Goal: Communication & Community: Answer question/provide support

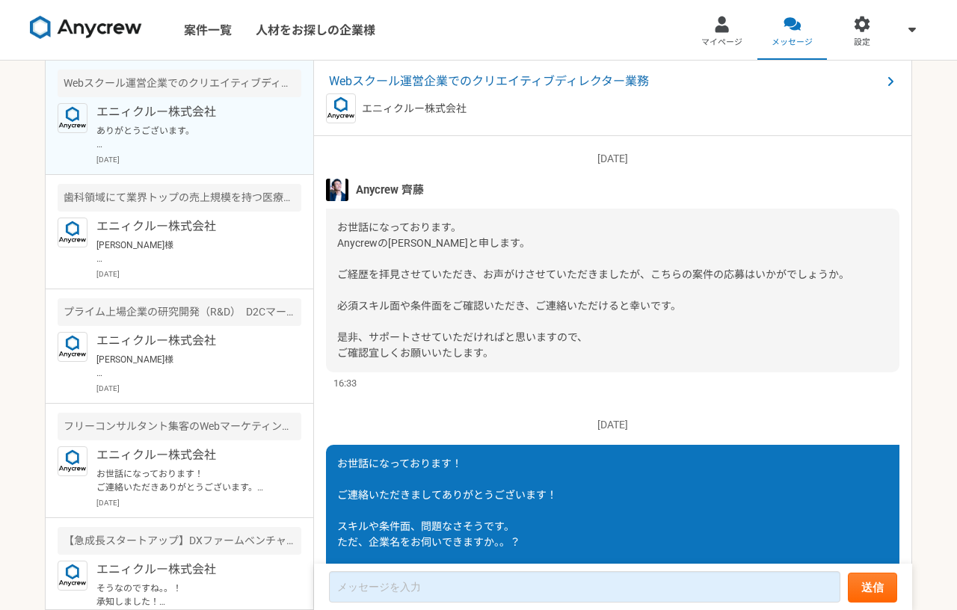
scroll to position [239, 0]
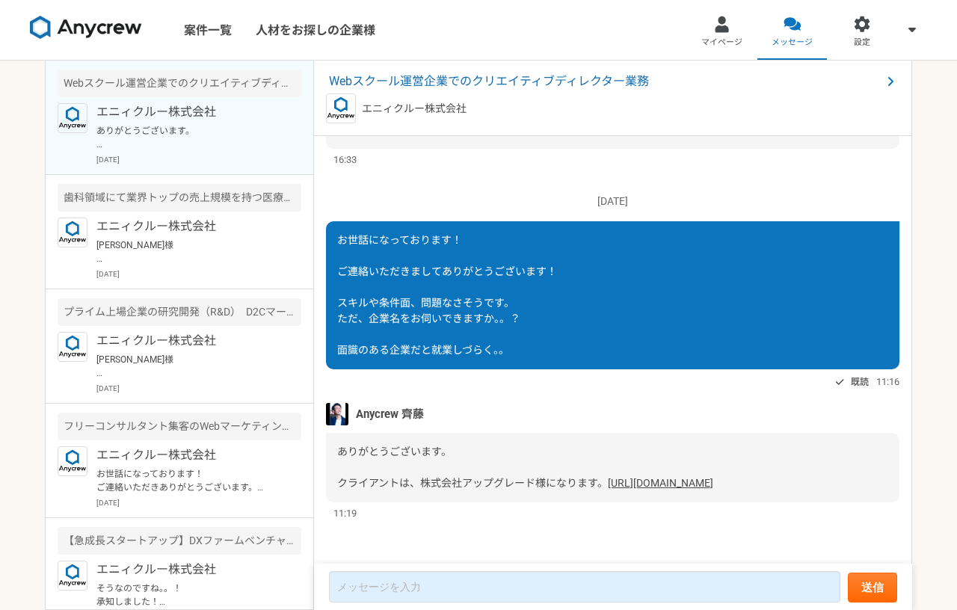
click at [513, 461] on span "ありがとうございます。 クライアントは、株式会社アップグレード様になります。" at bounding box center [472, 467] width 271 height 43
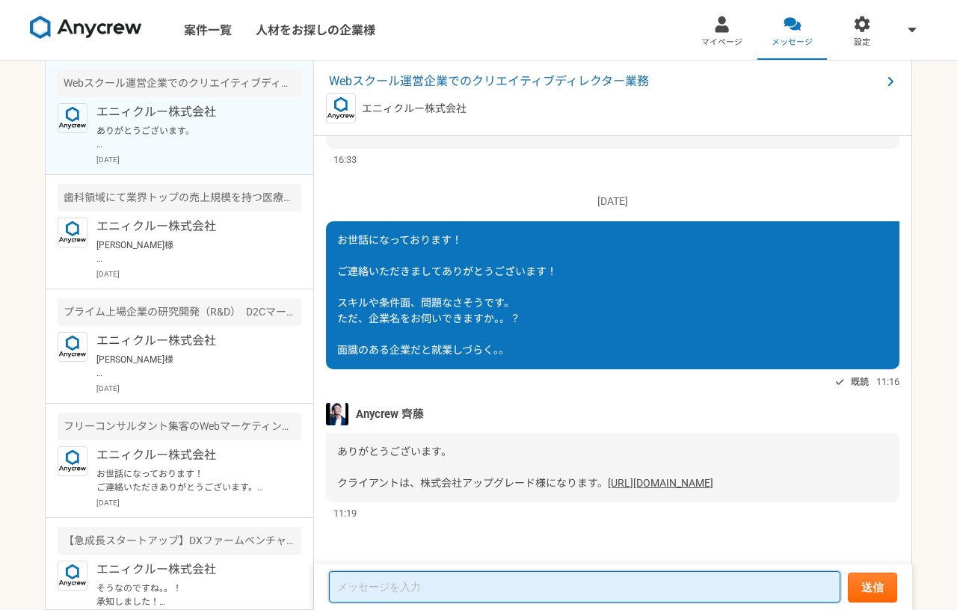
click at [427, 592] on textarea at bounding box center [584, 586] width 511 height 31
type textarea "あ"
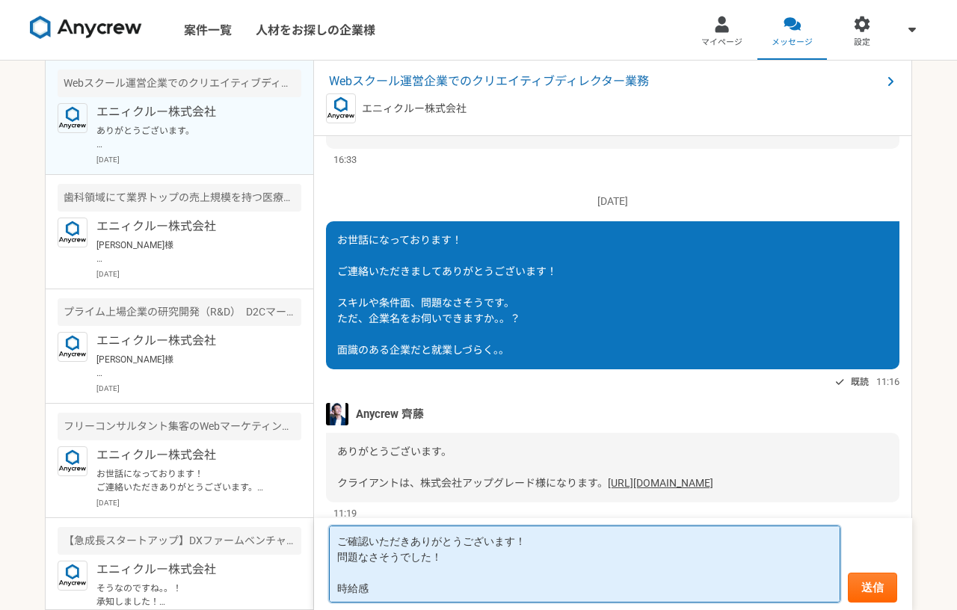
type textarea "ご確認いただきありがとうございます！ 問題なさそうでした！ 時給感"
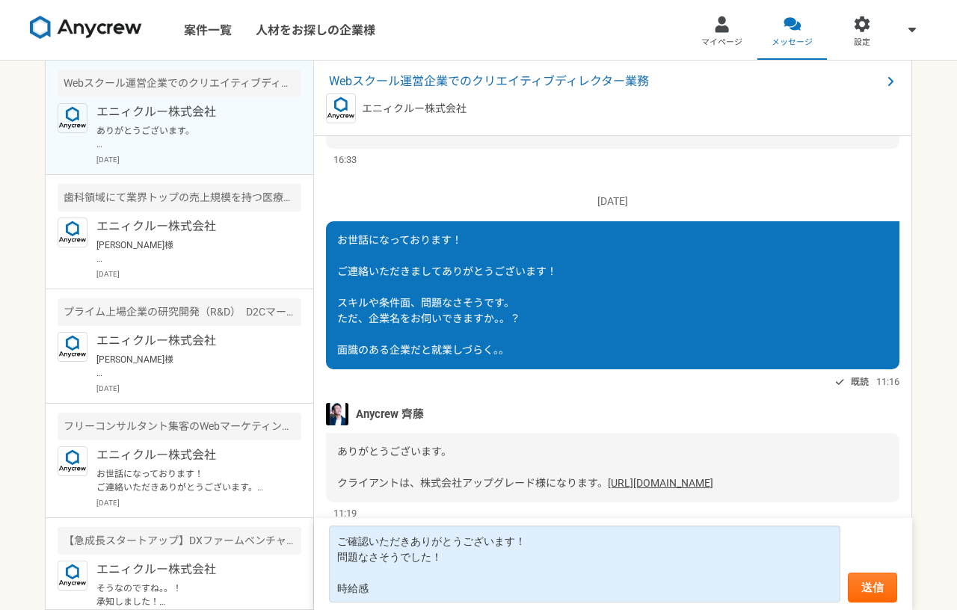
click at [387, 471] on span "ありがとうございます。 クライアントは、株式会社アップグレード様になります。" at bounding box center [472, 467] width 271 height 43
click at [424, 82] on span "Webスクール運営企業でのクリエイティブディレクター業務" at bounding box center [605, 82] width 553 height 18
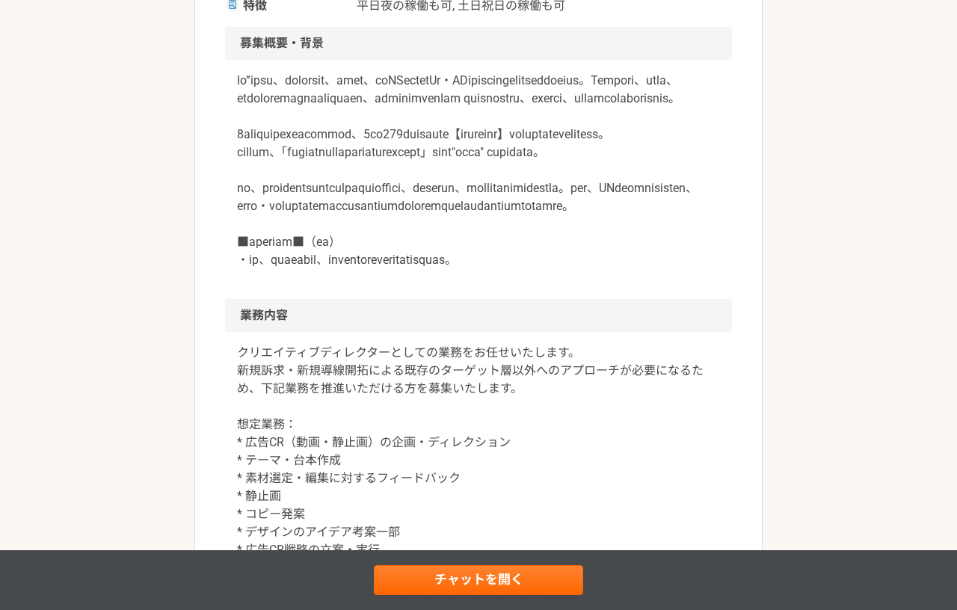
scroll to position [244, 0]
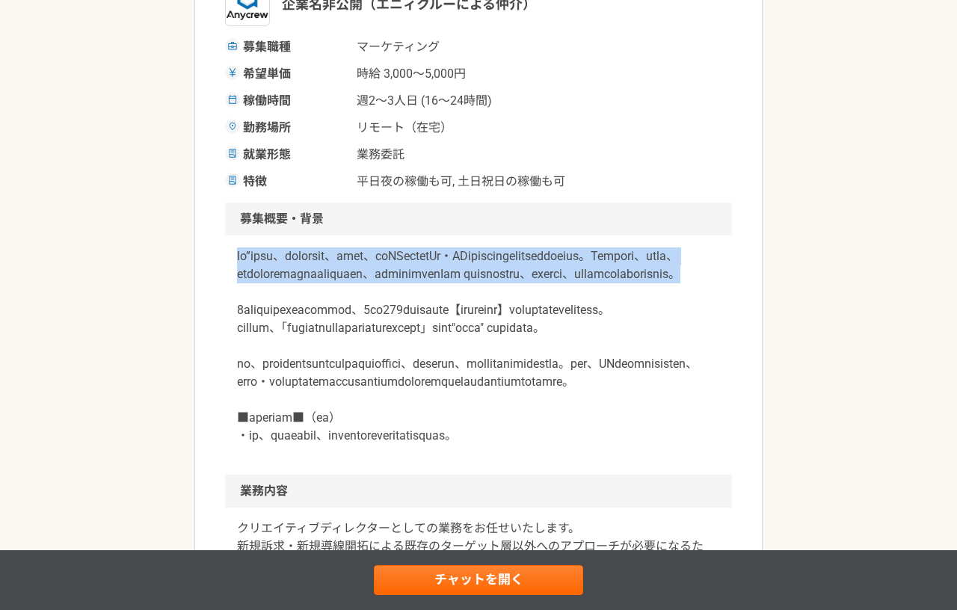
drag, startPoint x: 439, startPoint y: 312, endPoint x: 229, endPoint y: 262, distance: 215.8
click at [229, 262] on div at bounding box center [478, 355] width 507 height 239
drag, startPoint x: 229, startPoint y: 262, endPoint x: 450, endPoint y: 318, distance: 228.1
click at [450, 318] on div at bounding box center [478, 355] width 507 height 239
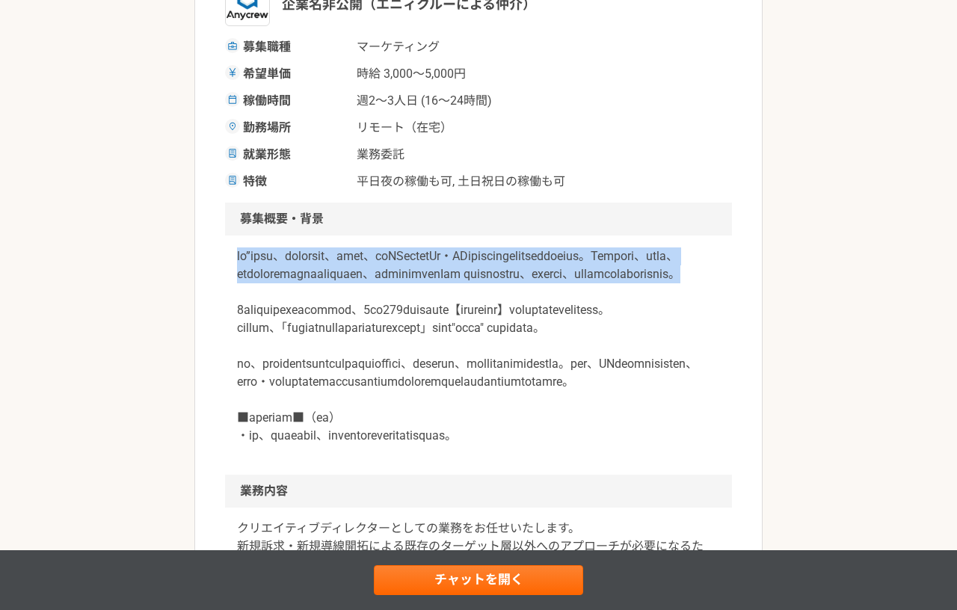
click at [450, 318] on p at bounding box center [478, 345] width 483 height 197
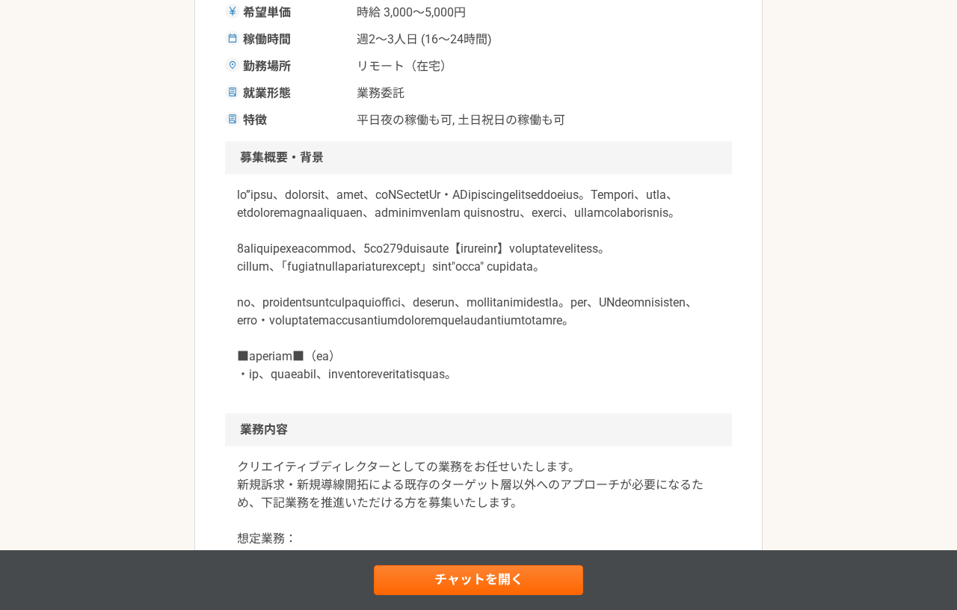
scroll to position [338, 0]
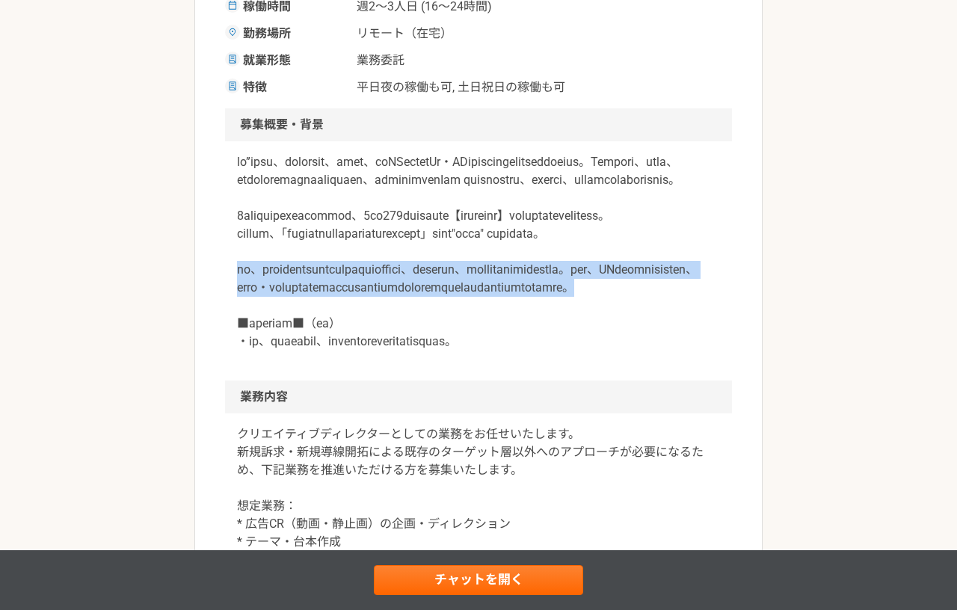
drag, startPoint x: 230, startPoint y: 345, endPoint x: 455, endPoint y: 393, distance: 230.2
click at [455, 381] on div at bounding box center [478, 260] width 507 height 239
click at [455, 351] on p at bounding box center [478, 251] width 483 height 197
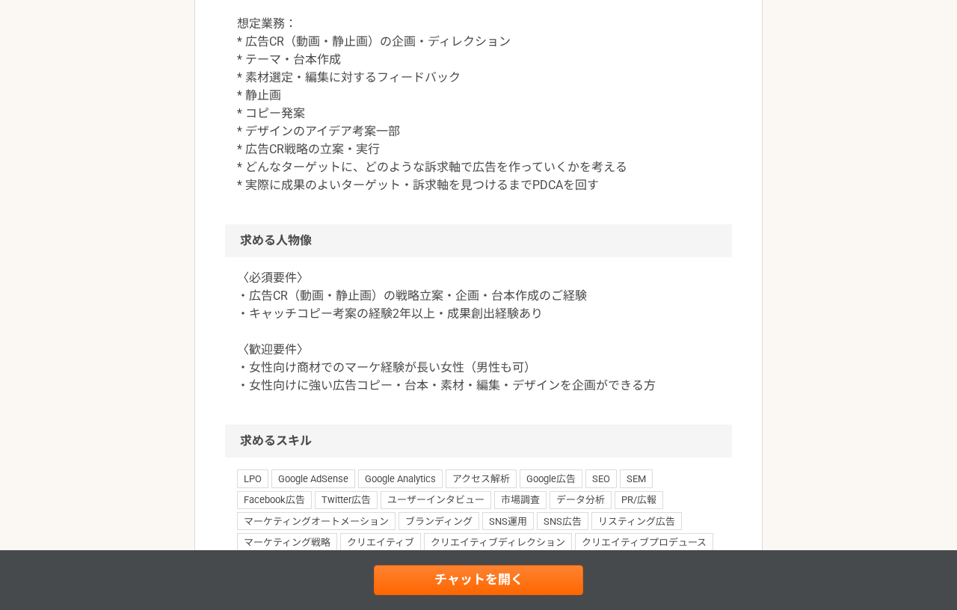
scroll to position [821, 0]
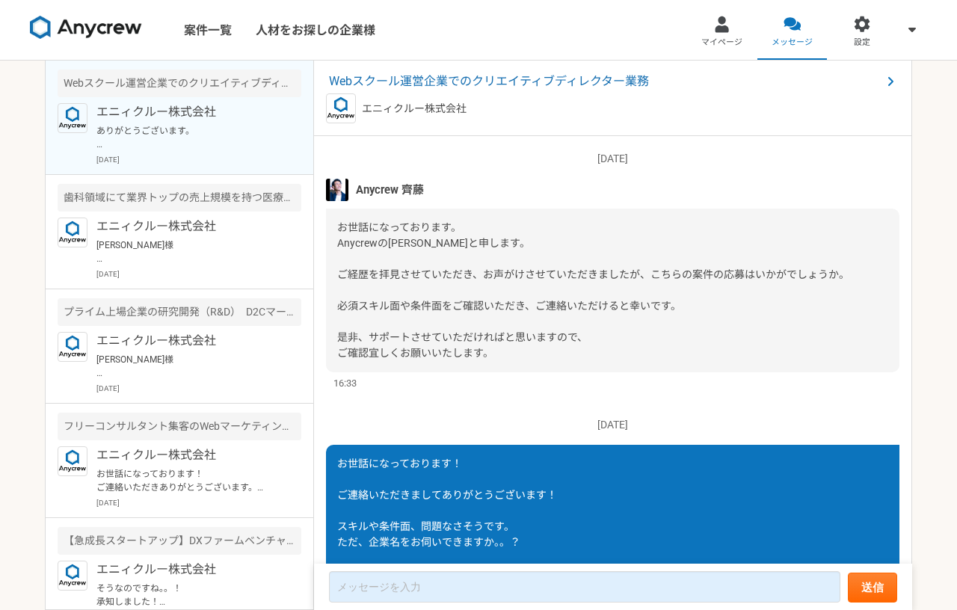
scroll to position [239, 0]
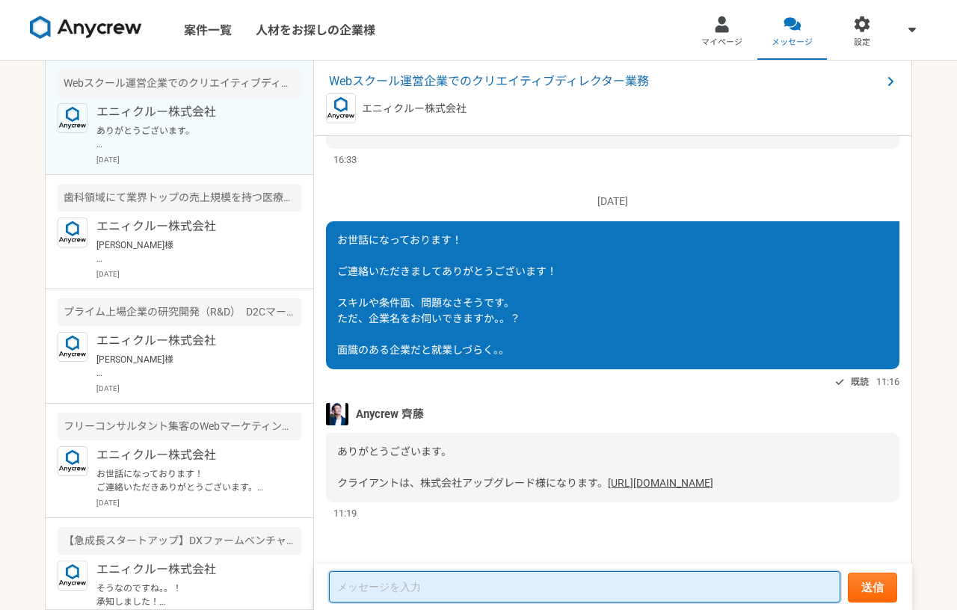
click at [383, 589] on textarea at bounding box center [584, 586] width 511 height 31
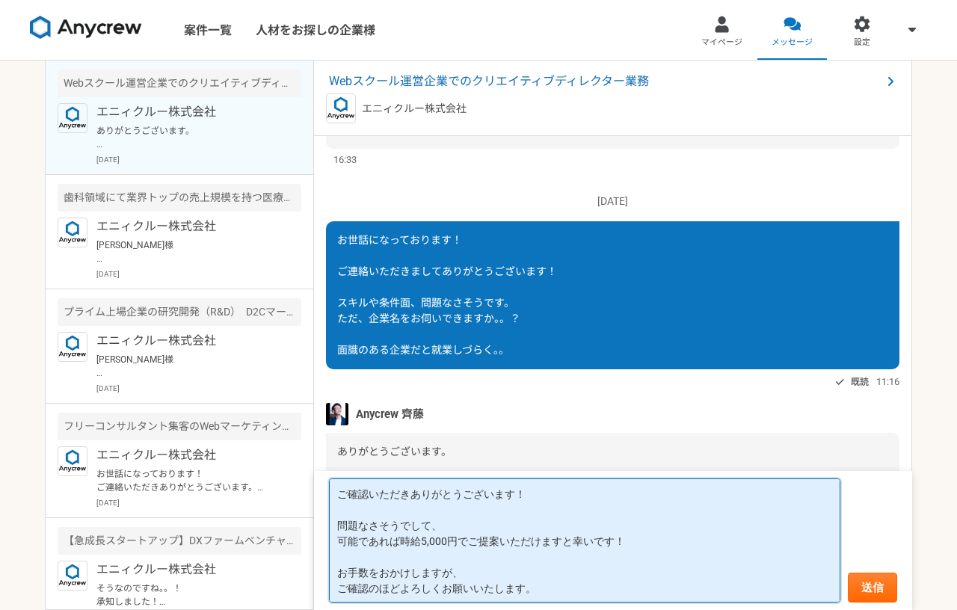
type textarea "ご確認いただきありがとうございます！ 問題なさそうでして、 可能であれば時給5,000円でご提案いただけますと幸いです！ お手数をおかけしますが、 ご確認のほ…"
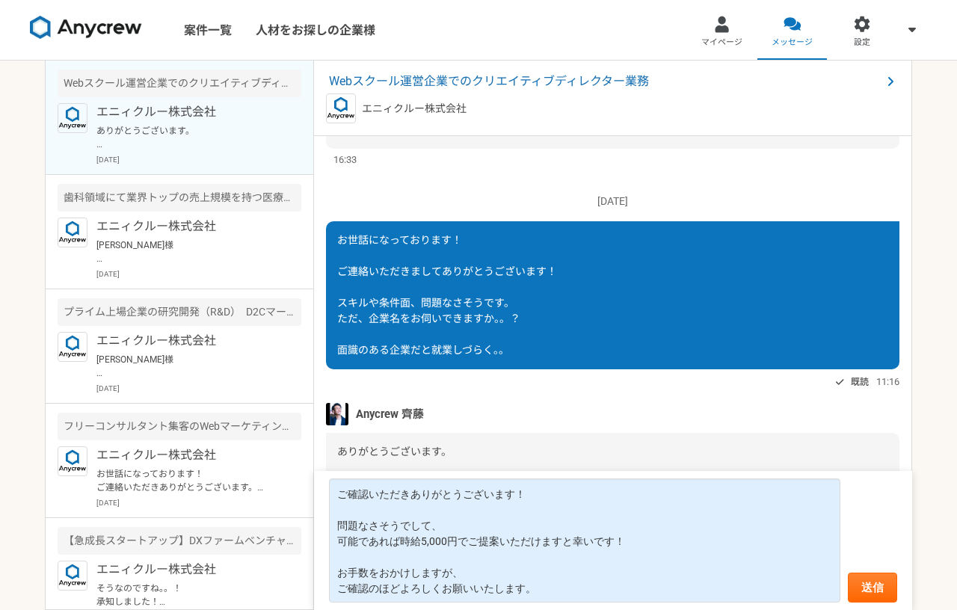
click at [476, 449] on div "ありがとうございます。 クライアントは、株式会社アップグレード様になります。 [URL][DOMAIN_NAME]" at bounding box center [612, 468] width 573 height 70
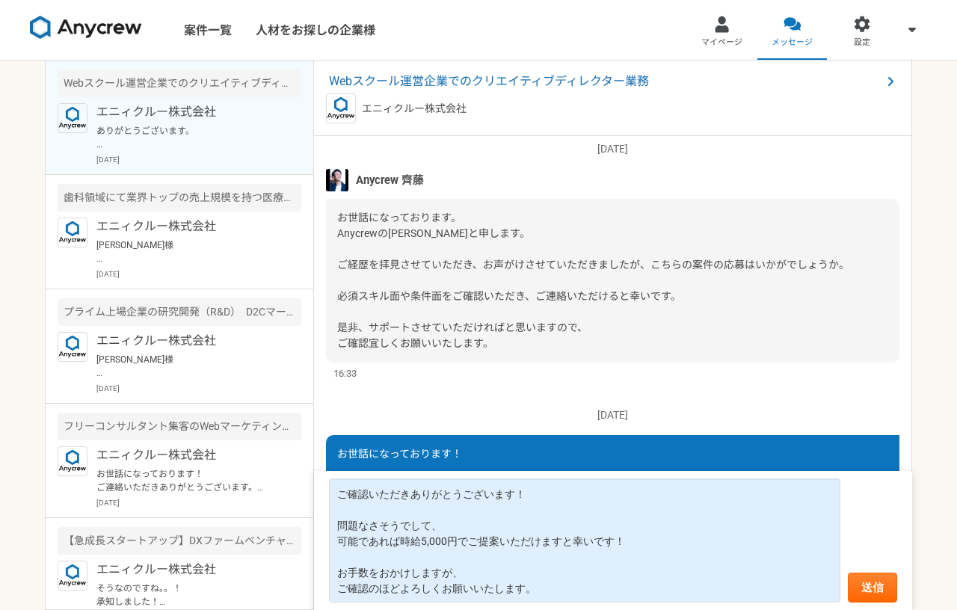
scroll to position [0, 0]
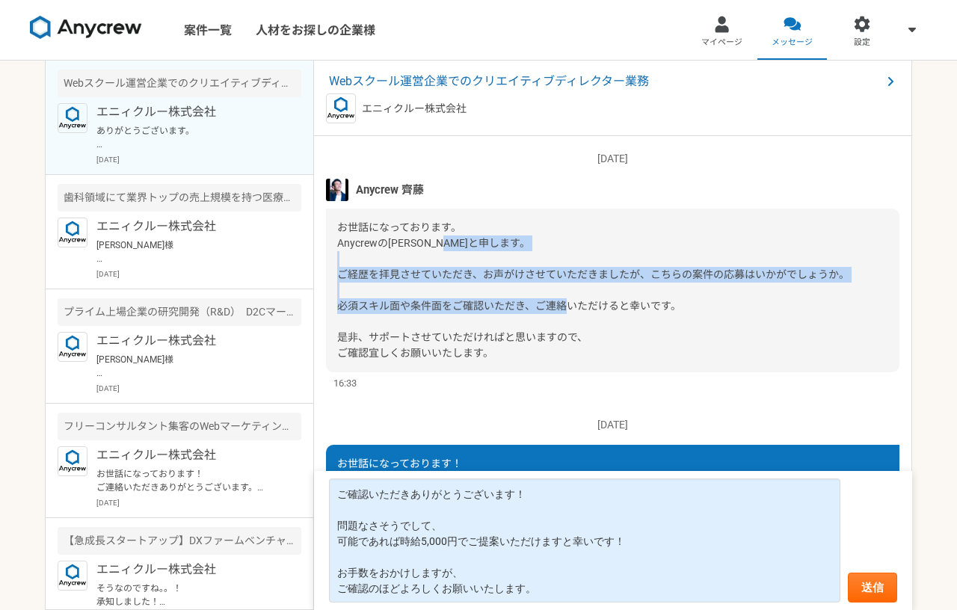
drag, startPoint x: 696, startPoint y: 309, endPoint x: 333, endPoint y: 253, distance: 366.8
click at [333, 253] on div "お世話になっております。 Anycrewの[PERSON_NAME]と申します。 ご経歴を拝見させていただき、お声がけさせていただきましたが、こちらの案件の応…" at bounding box center [612, 291] width 573 height 164
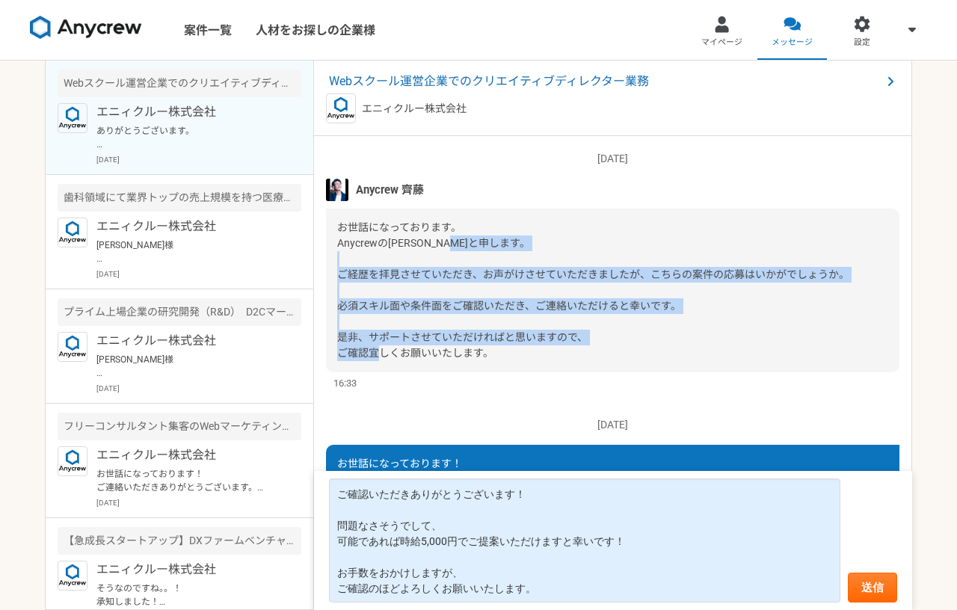
drag, startPoint x: 337, startPoint y: 273, endPoint x: 524, endPoint y: 352, distance: 203.0
click at [524, 352] on div "お世話になっております。 Anycrewの[PERSON_NAME]と申します。 ご経歴を拝見させていただき、お声がけさせていただきましたが、こちらの案件の応…" at bounding box center [612, 291] width 573 height 164
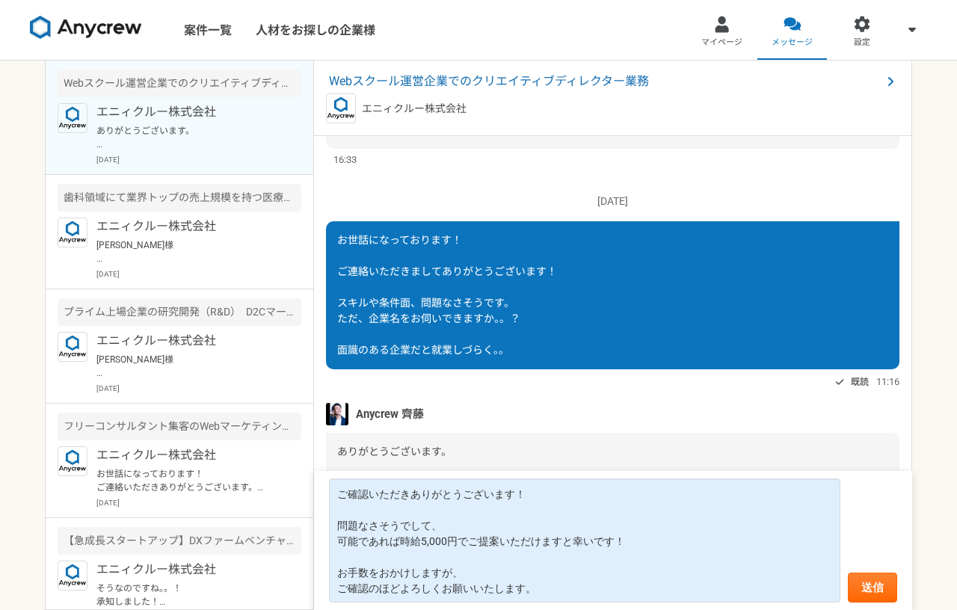
scroll to position [239, 0]
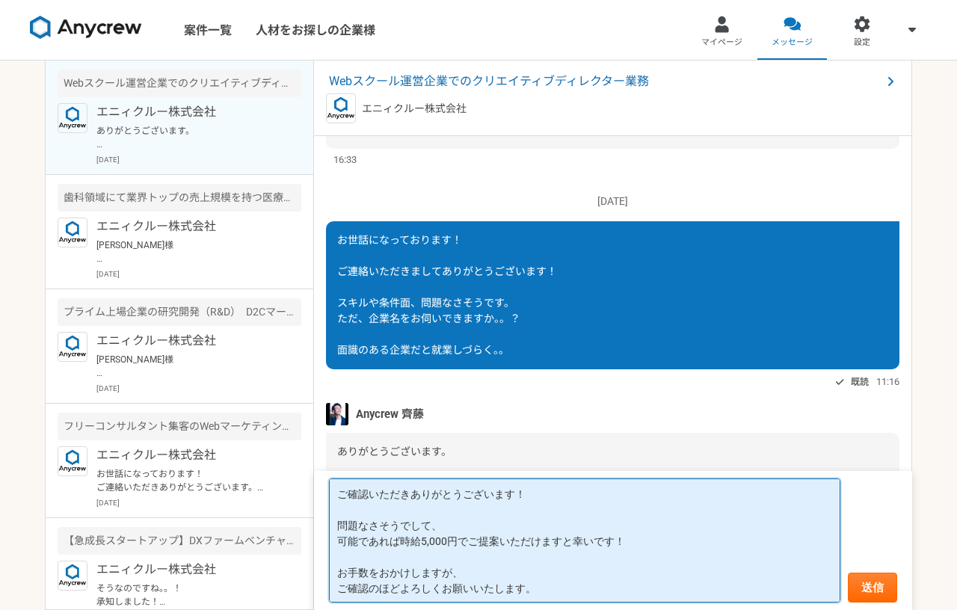
click at [553, 544] on textarea "ご確認いただきありがとうございます！ 問題なさそうでして、 可能であれば時給5,000円でご提案いただけますと幸いです！ お手数をおかけしますが、 ご確認のほ…" at bounding box center [584, 541] width 511 height 124
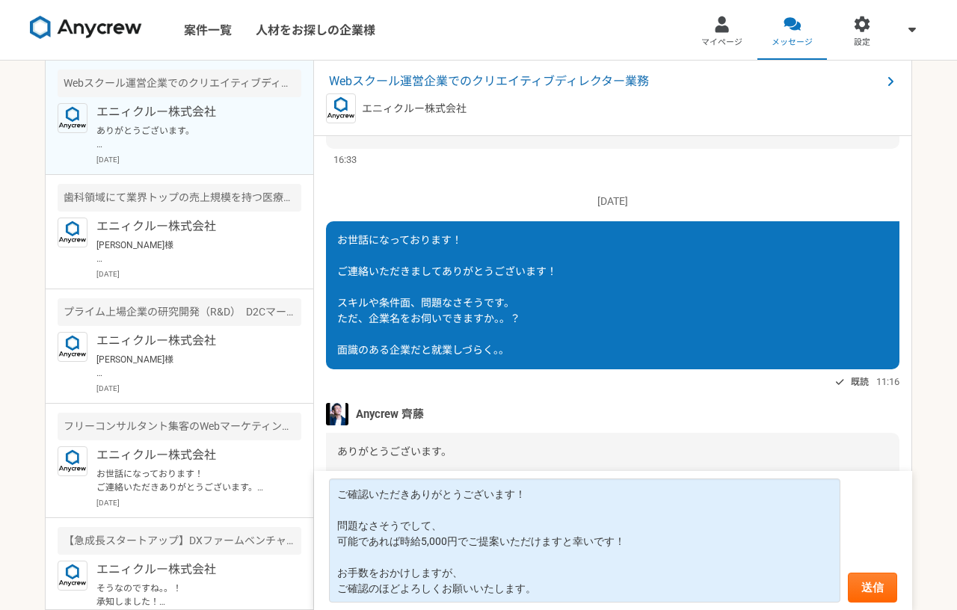
click at [597, 334] on div "お世話になっております！ ご連絡いただきましてありがとうございます！ スキルや条件面、問題なさそうです。 ただ、企業名をお伺いできますか。。？ 面識のある企業…" at bounding box center [612, 295] width 573 height 148
click at [438, 81] on span "Webスクール運営企業でのクリエイティブディレクター業務" at bounding box center [605, 82] width 553 height 18
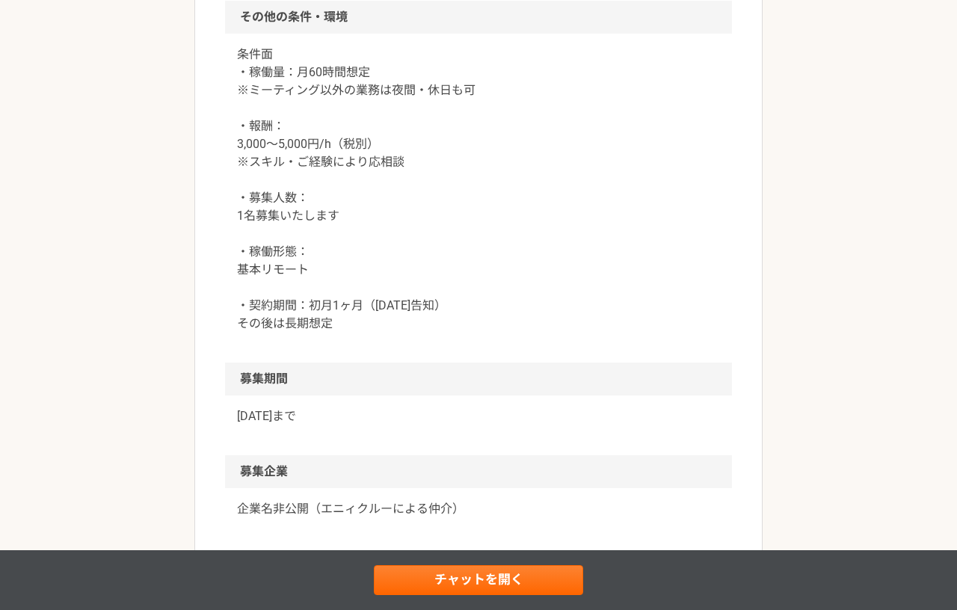
scroll to position [1446, 0]
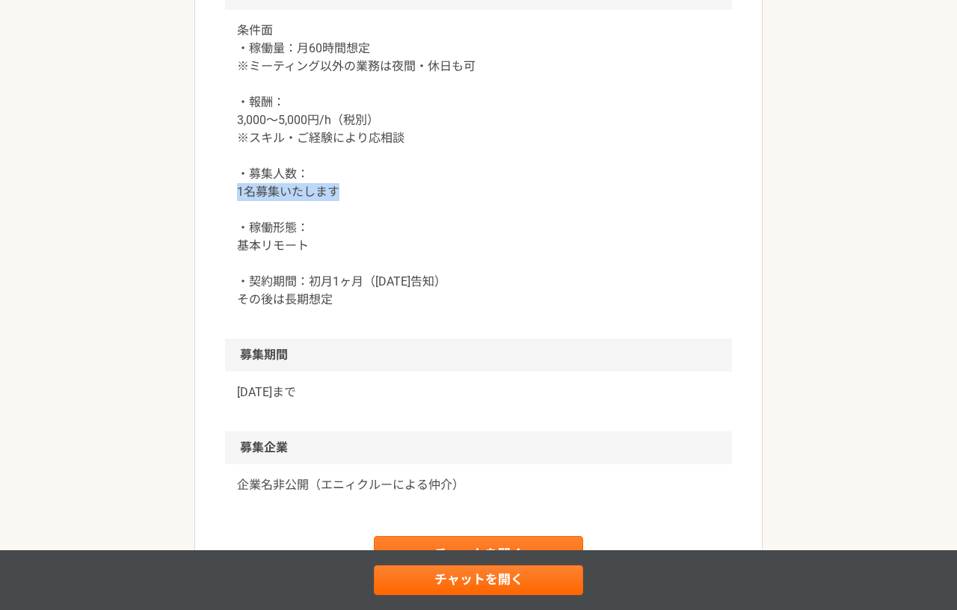
drag, startPoint x: 373, startPoint y: 301, endPoint x: 210, endPoint y: 300, distance: 163.0
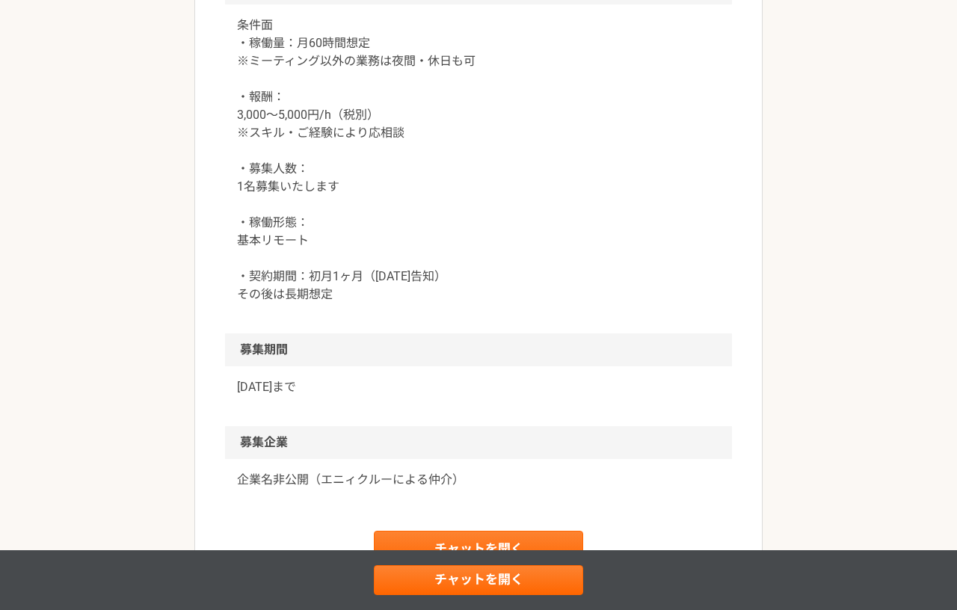
scroll to position [1450, 0]
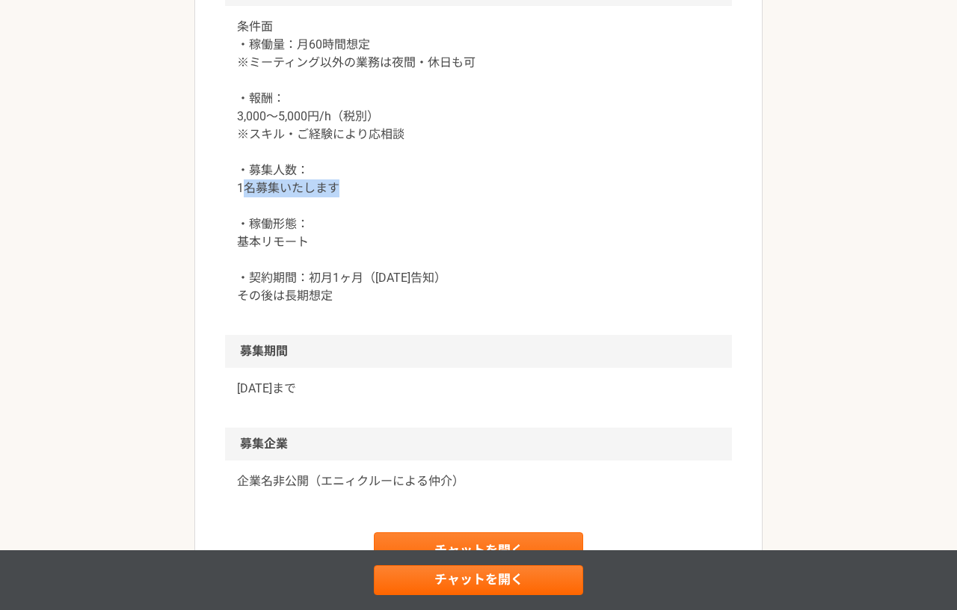
drag, startPoint x: 241, startPoint y: 292, endPoint x: 348, endPoint y: 289, distance: 107.7
click at [348, 289] on p "条件面 ・稼働量：月60時間想定 ※ミーティング以外の業務は夜間・休日も可 ・報酬： 3,000〜5,000円/h（税別） ※スキル・ご経験により応相談 ・募…" at bounding box center [478, 161] width 483 height 287
drag, startPoint x: 340, startPoint y: 292, endPoint x: 235, endPoint y: 275, distance: 106.8
click at [235, 275] on div "条件面 ・稼働量：月60時間想定 ※ミーティング以外の業務は夜間・休日も可 ・報酬： 3,000〜5,000円/h（税別） ※スキル・ご経験により応相談 ・募…" at bounding box center [478, 170] width 507 height 329
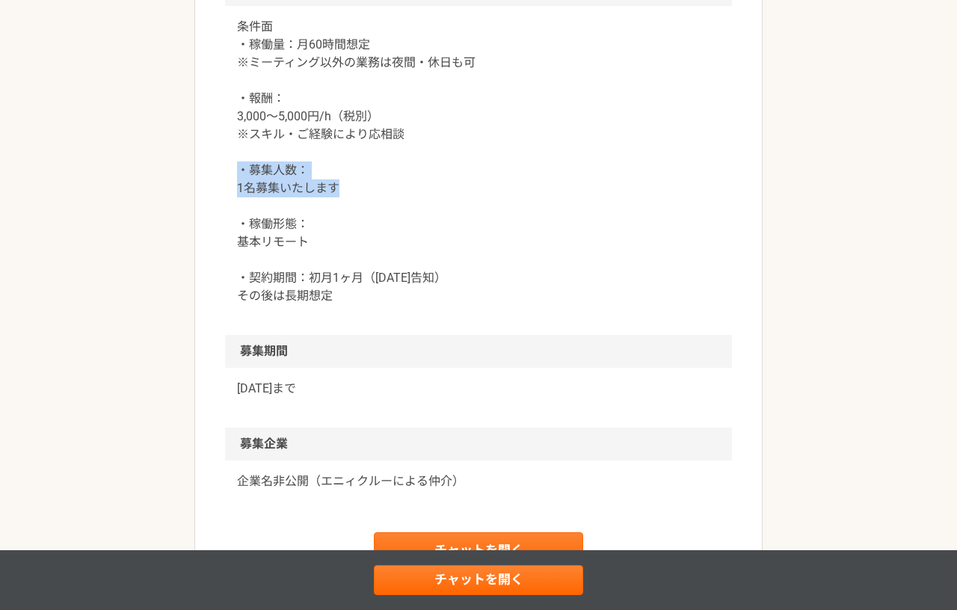
click at [235, 275] on div "条件面 ・稼働量：月60時間想定 ※ミーティング以外の業務は夜間・休日も可 ・報酬： 3,000〜5,000円/h（税別） ※スキル・ご経験により応相談 ・募…" at bounding box center [478, 170] width 507 height 329
drag, startPoint x: 235, startPoint y: 275, endPoint x: 357, endPoint y: 289, distance: 123.4
click at [357, 289] on div "条件面 ・稼働量：月60時間想定 ※ミーティング以外の業務は夜間・休日も可 ・報酬： 3,000〜5,000円/h（税別） ※スキル・ご経験により応相談 ・募…" at bounding box center [478, 170] width 507 height 329
click at [357, 289] on p "条件面 ・稼働量：月60時間想定 ※ミーティング以外の業務は夜間・休日も可 ・報酬： 3,000〜5,000円/h（税別） ※スキル・ご経験により応相談 ・募…" at bounding box center [478, 161] width 483 height 287
drag, startPoint x: 353, startPoint y: 297, endPoint x: 210, endPoint y: 280, distance: 143.8
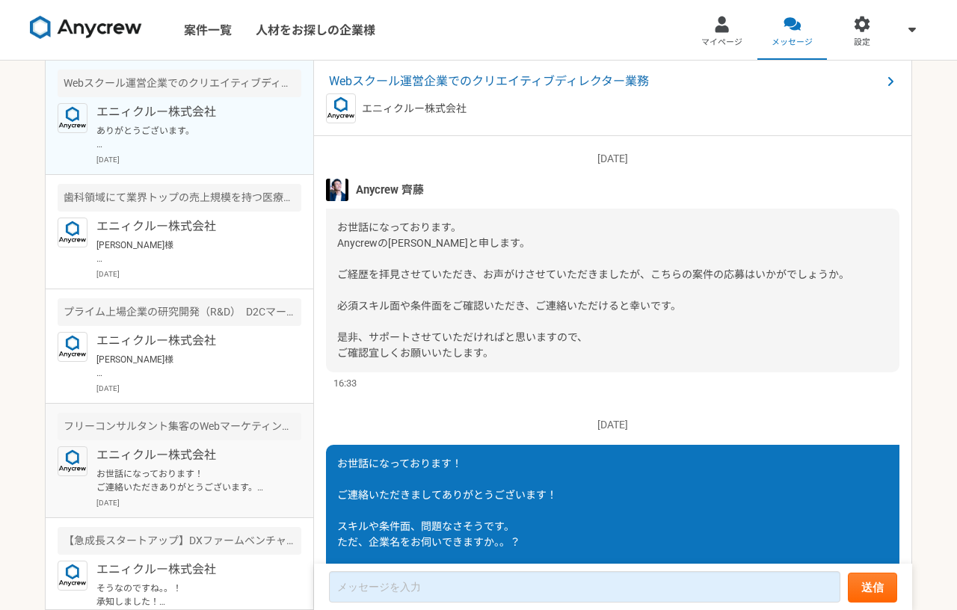
scroll to position [239, 0]
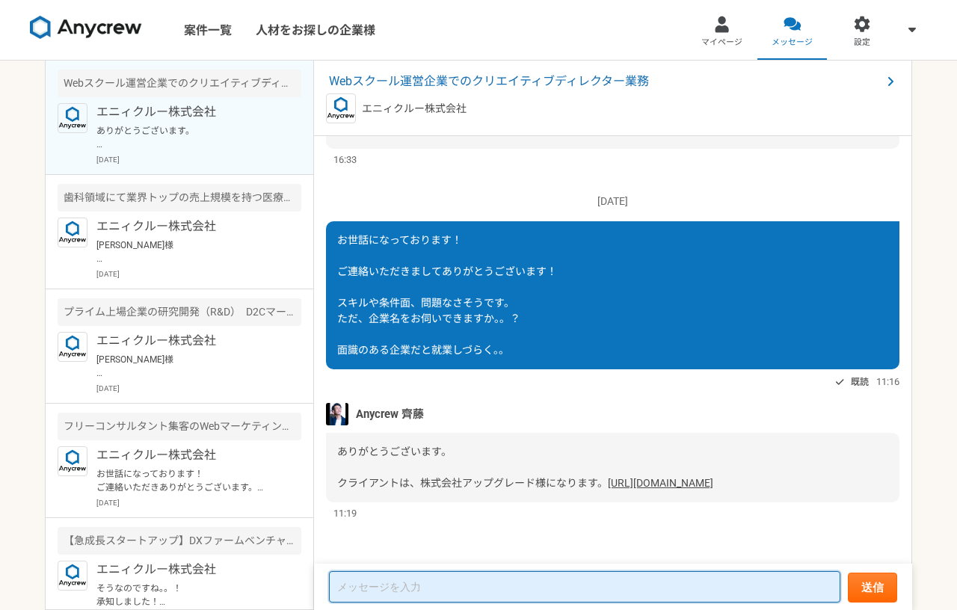
click at [380, 576] on textarea at bounding box center [584, 586] width 511 height 31
paste textarea "ご確認いただきありがとうございます！ 問題なさそうでして、 可能であれば時給5,000円でご提案いただけますと幸いです！ お手数をおかけしますが、 ご確認のほ…"
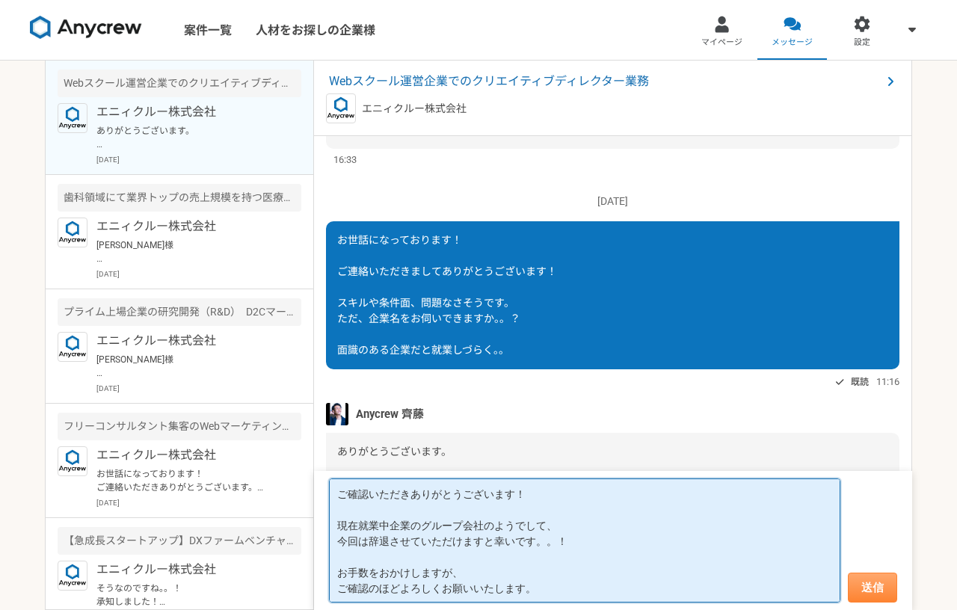
type textarea "ご確認いただきありがとうございます！ 現在就業中企業のグループ会社のようでして、 今回は辞退させていただけますと幸いです。。！ お手数をおかけしますが、 ご確…"
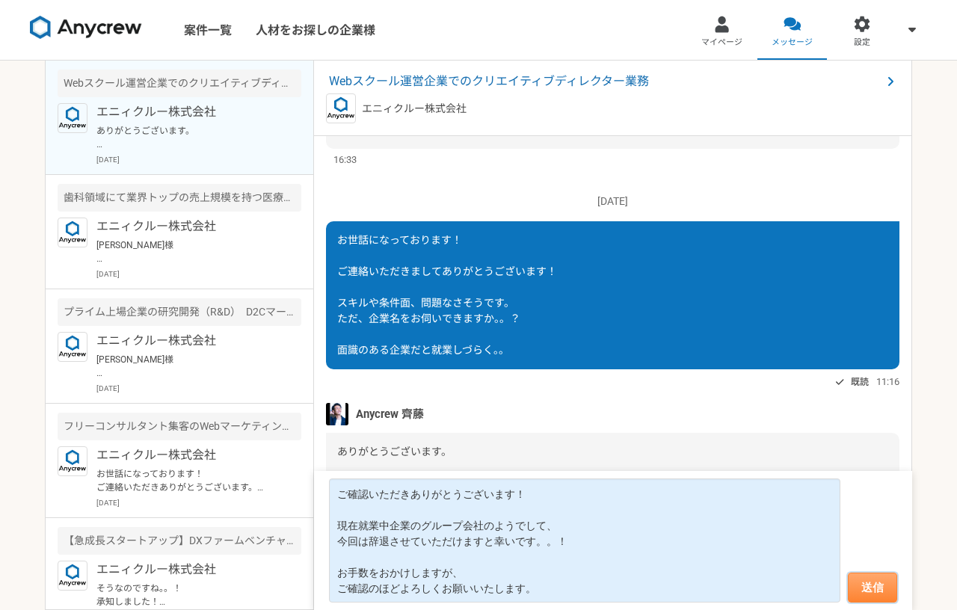
click at [895, 588] on button "送信" at bounding box center [872, 588] width 49 height 30
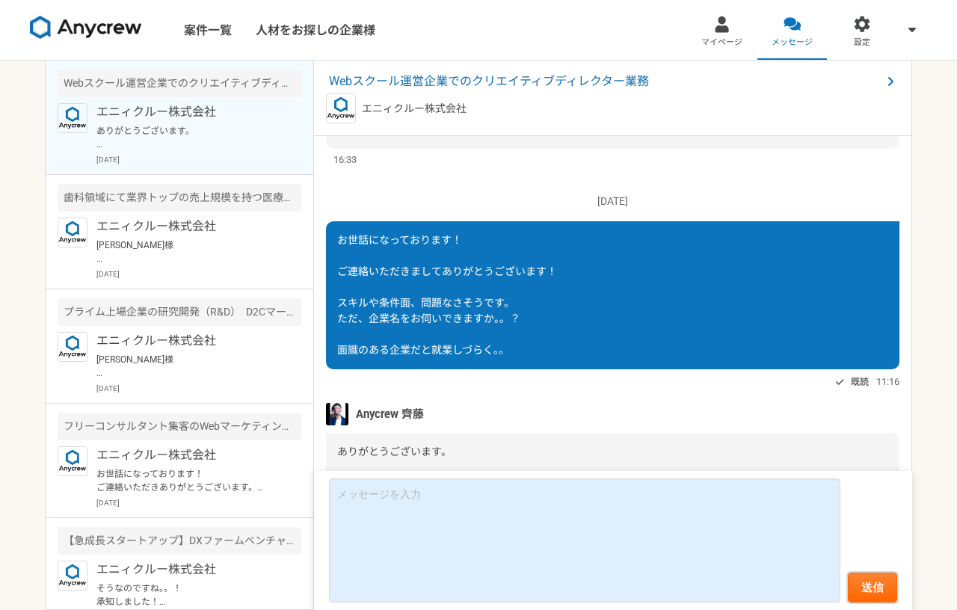
scroll to position [444, 0]
